Goal: Task Accomplishment & Management: Use online tool/utility

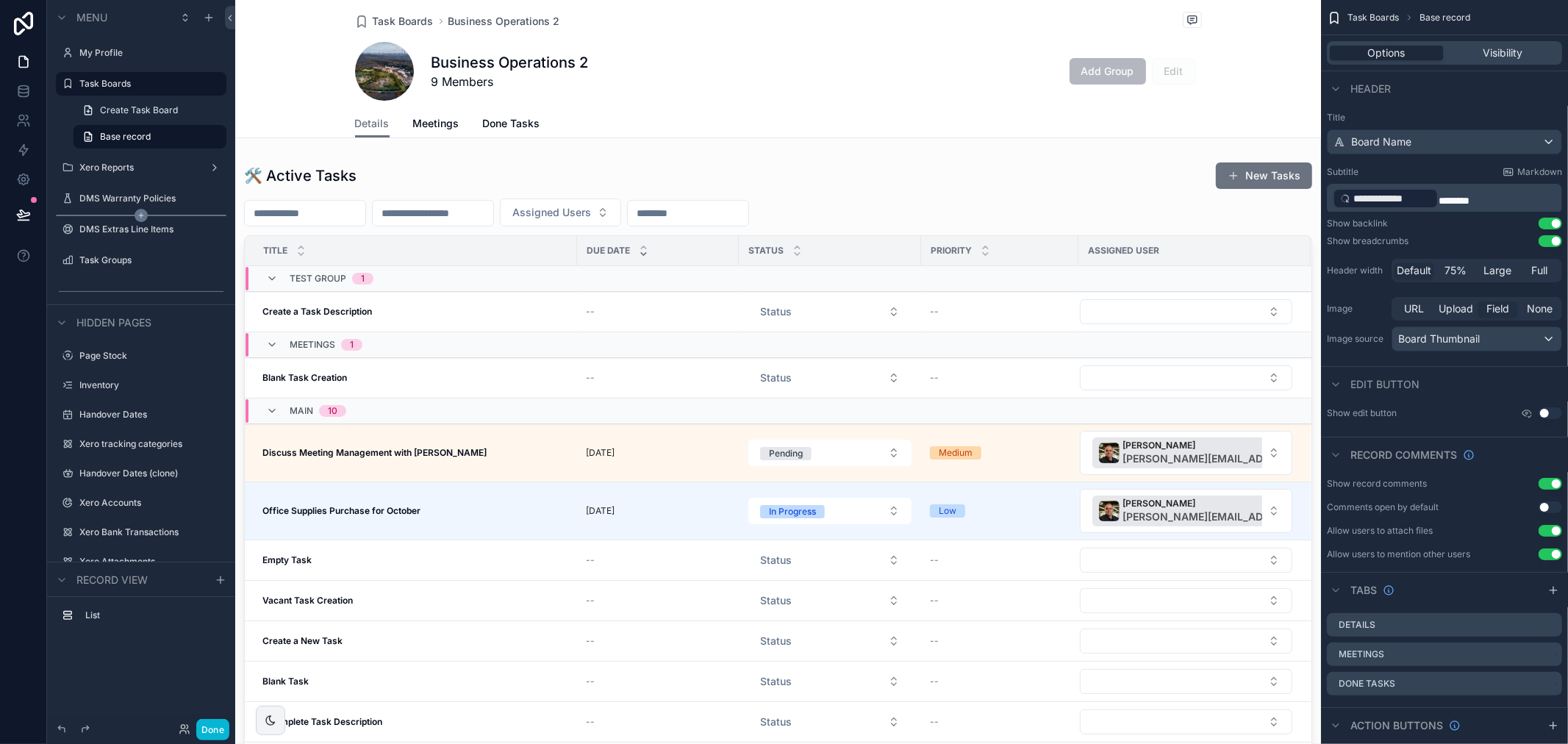
scroll to position [92, 0]
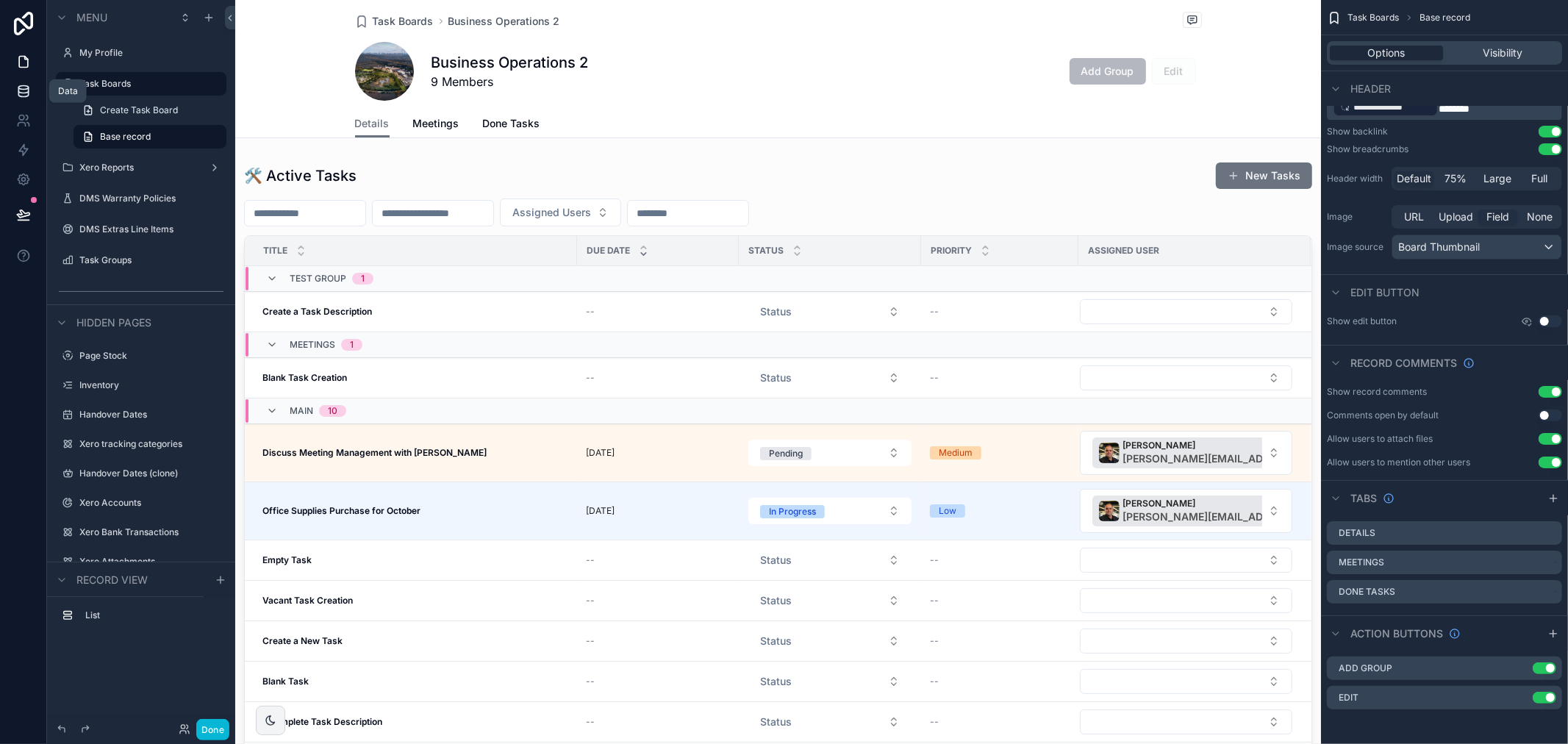
click at [24, 99] on link at bounding box center [23, 92] width 46 height 30
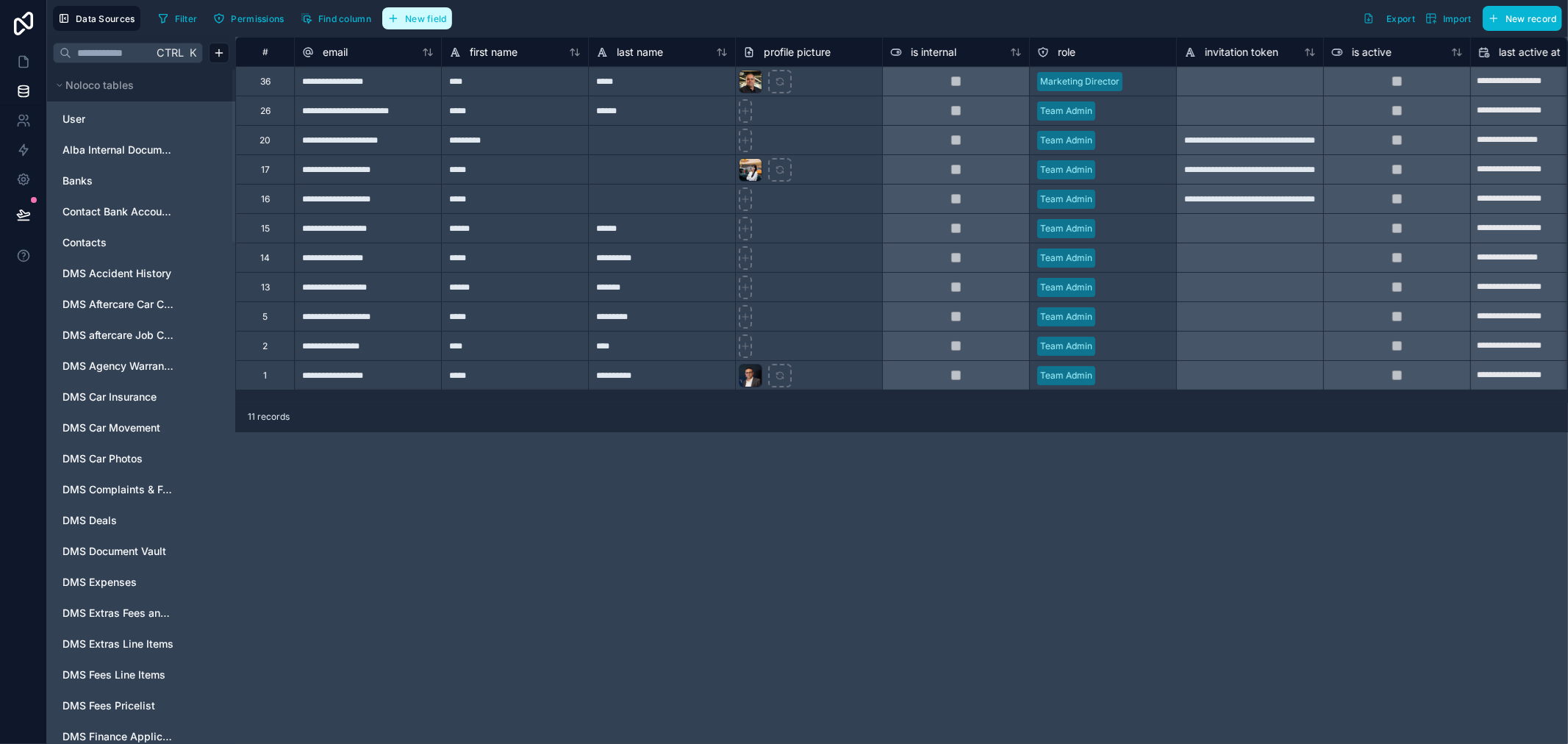
click at [410, 16] on span "New field" at bounding box center [426, 18] width 41 height 11
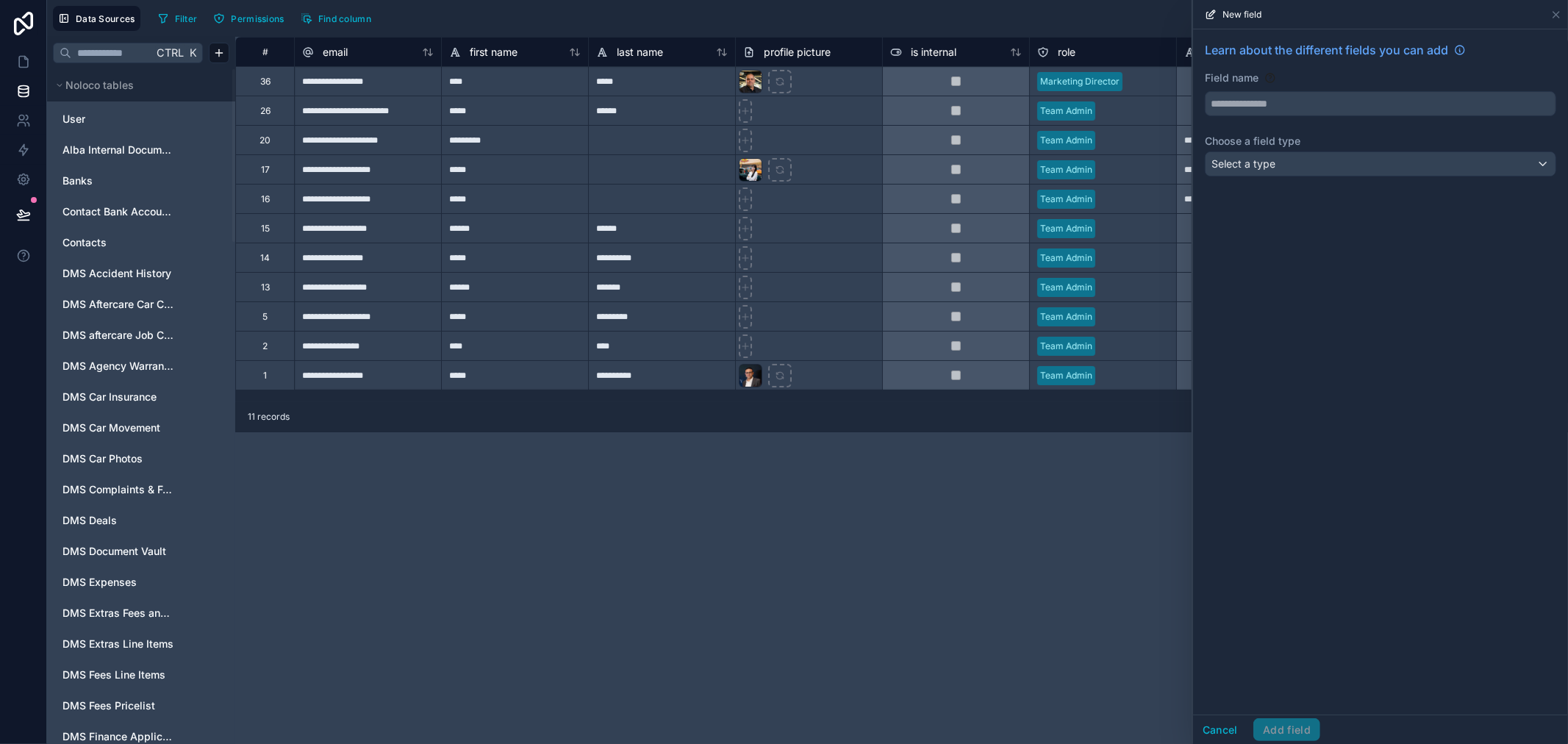
click at [1364, 148] on label "Choose a field type" at bounding box center [1381, 141] width 351 height 15
click at [1364, 155] on div "Select a type" at bounding box center [1380, 164] width 350 height 24
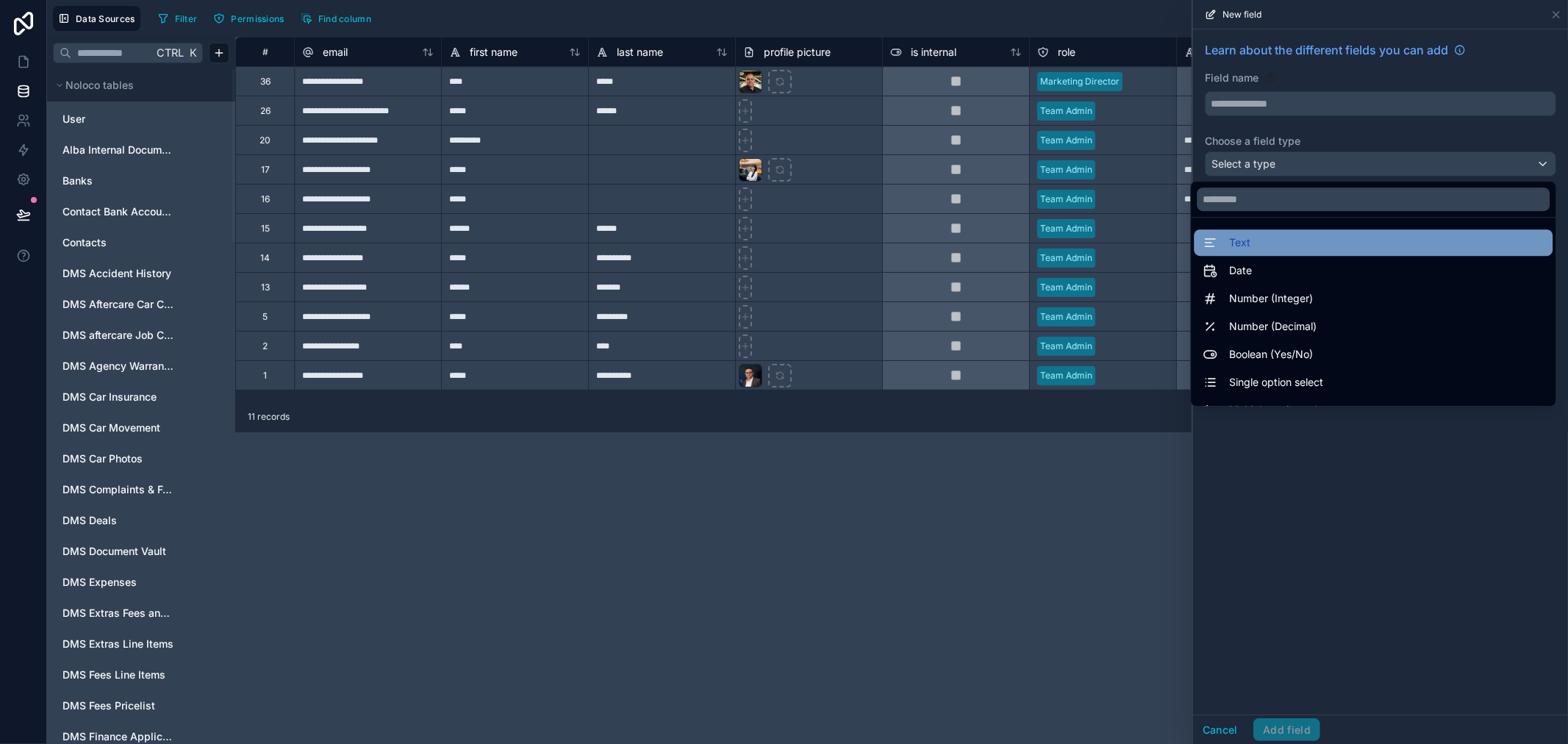
click at [1341, 250] on div "Text" at bounding box center [1373, 243] width 341 height 18
type input "****"
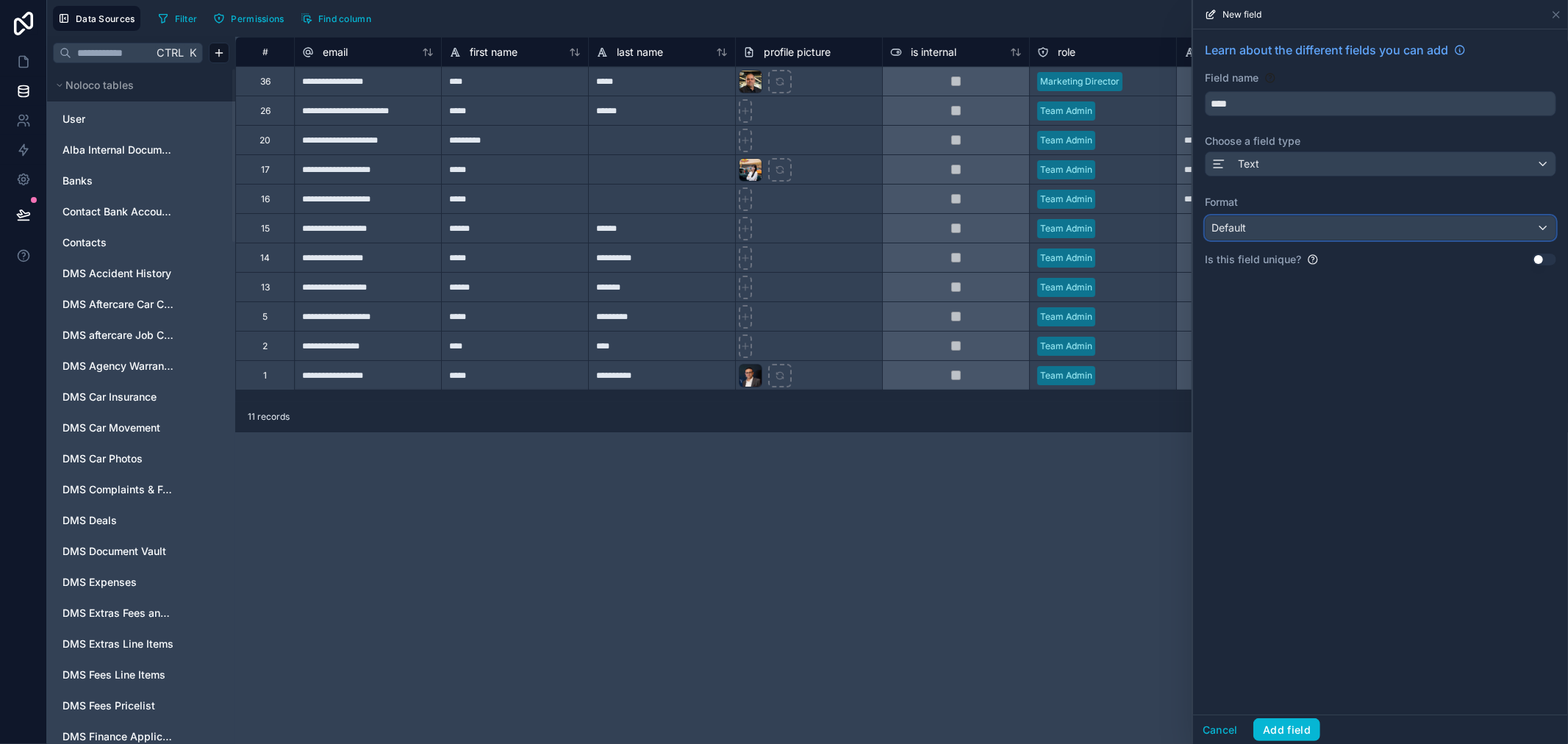
click at [1348, 230] on div "Default" at bounding box center [1380, 228] width 350 height 24
